Goal: Task Accomplishment & Management: Manage account settings

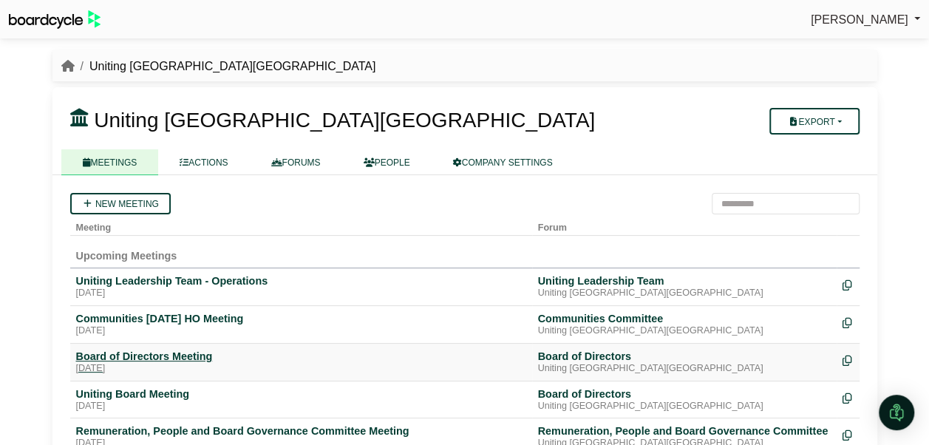
click at [179, 352] on div "Board of Directors Meeting" at bounding box center [301, 356] width 450 height 13
click at [135, 389] on div "Uniting Board Meeting" at bounding box center [301, 393] width 450 height 13
click at [111, 352] on div "Board of Directors Meeting" at bounding box center [301, 356] width 450 height 13
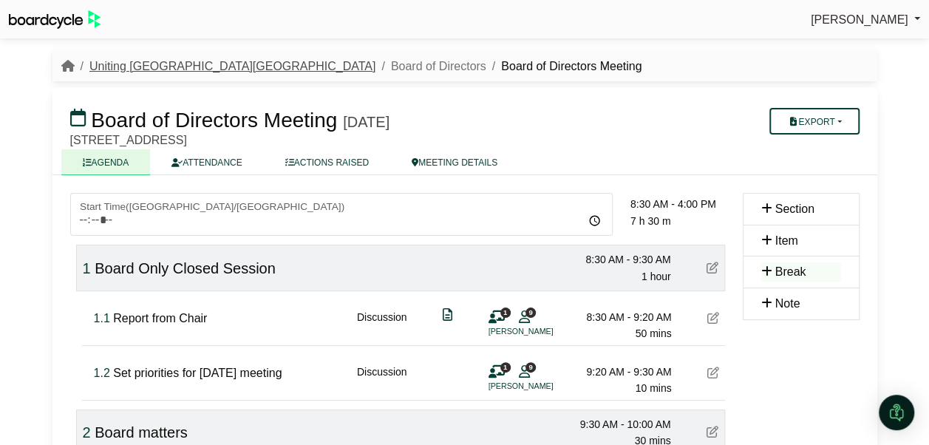
click at [144, 62] on link "Uniting [GEOGRAPHIC_DATA][GEOGRAPHIC_DATA]" at bounding box center [232, 66] width 286 height 13
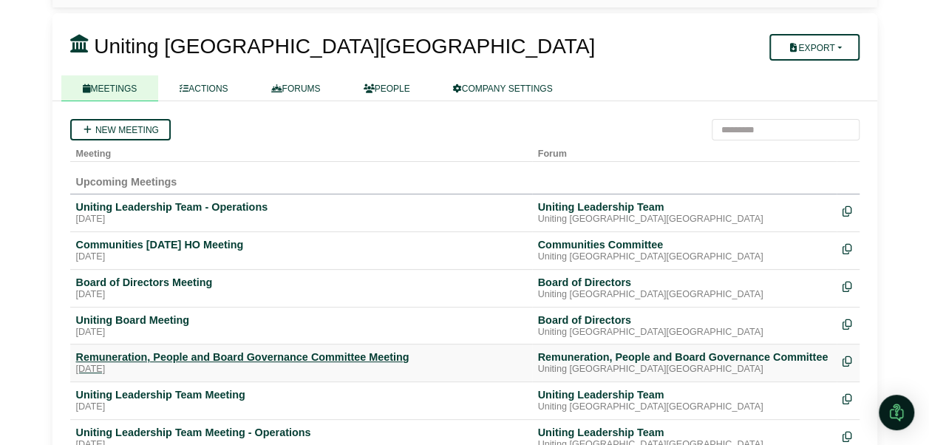
scroll to position [148, 0]
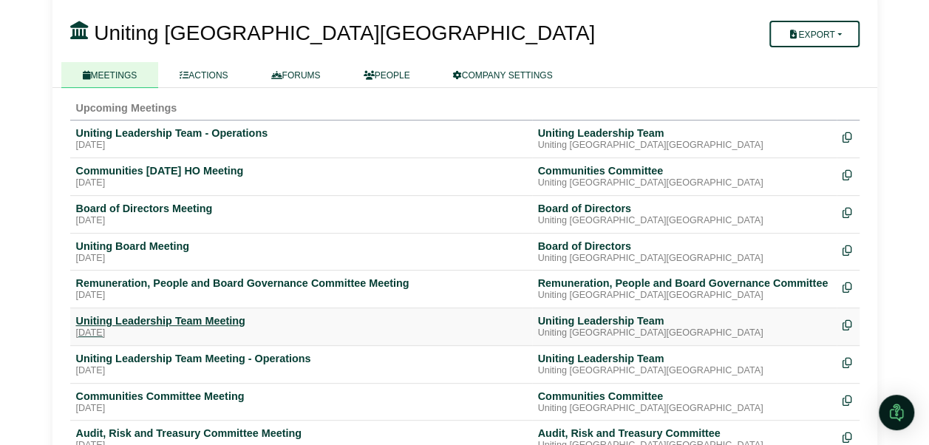
click at [151, 317] on div "Uniting Leadership Team Meeting" at bounding box center [301, 320] width 450 height 13
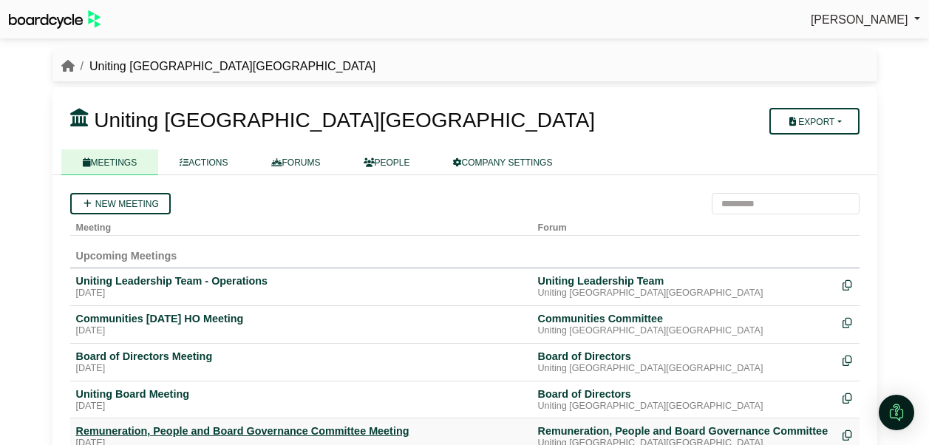
scroll to position [148, 0]
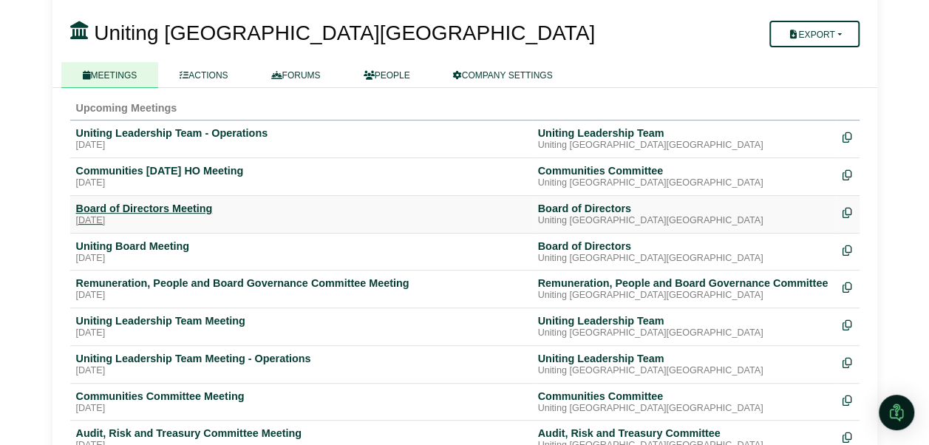
click at [180, 205] on div "Board of Directors Meeting" at bounding box center [301, 208] width 450 height 13
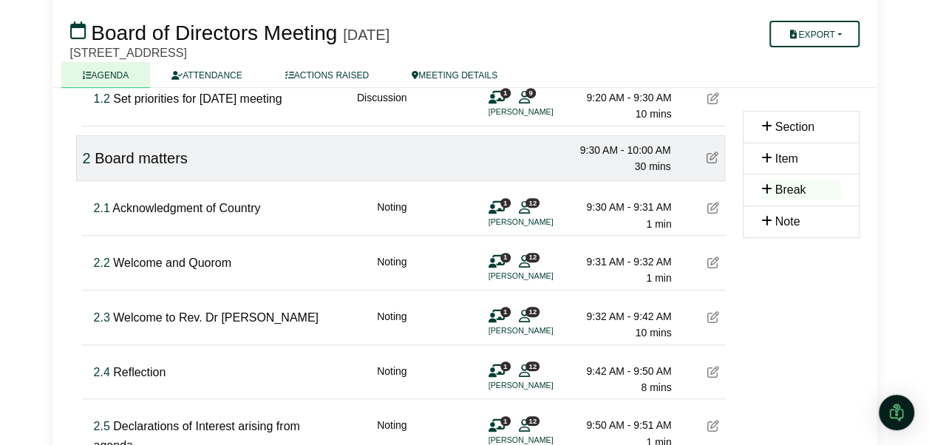
scroll to position [296, 0]
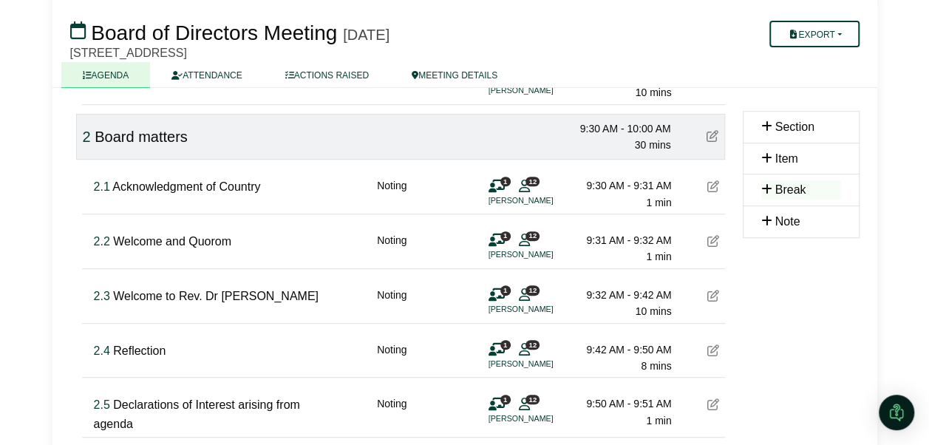
click at [712, 294] on icon at bounding box center [714, 296] width 12 height 12
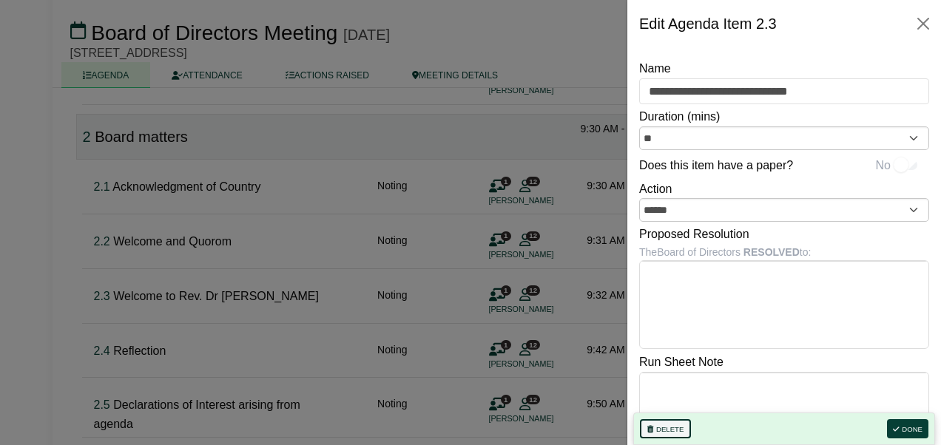
click at [668, 429] on button "Delete" at bounding box center [665, 428] width 51 height 19
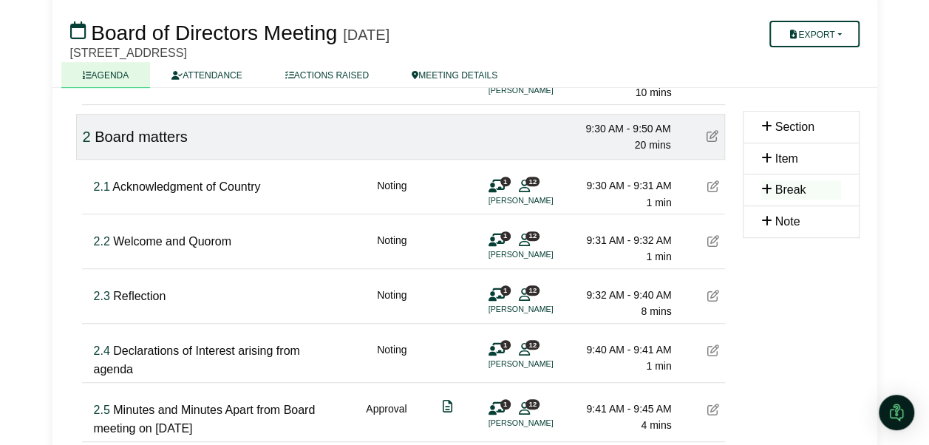
click at [157, 348] on span "Declarations of Interest arising from agenda" at bounding box center [197, 361] width 206 height 32
drag, startPoint x: 221, startPoint y: 351, endPoint x: 317, endPoint y: 364, distance: 97.0
click at [317, 364] on div "**********" at bounding box center [218, 361] width 248 height 38
type input "**********"
